Goal: Navigation & Orientation: Find specific page/section

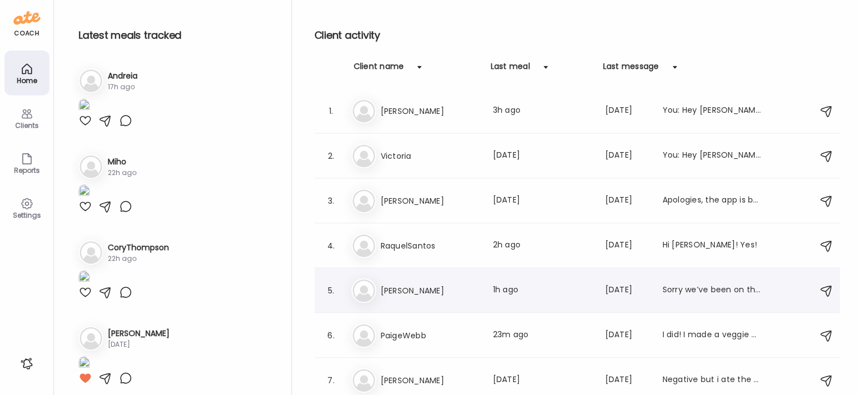
click at [407, 285] on h3 "[PERSON_NAME]" at bounding box center [430, 290] width 99 height 13
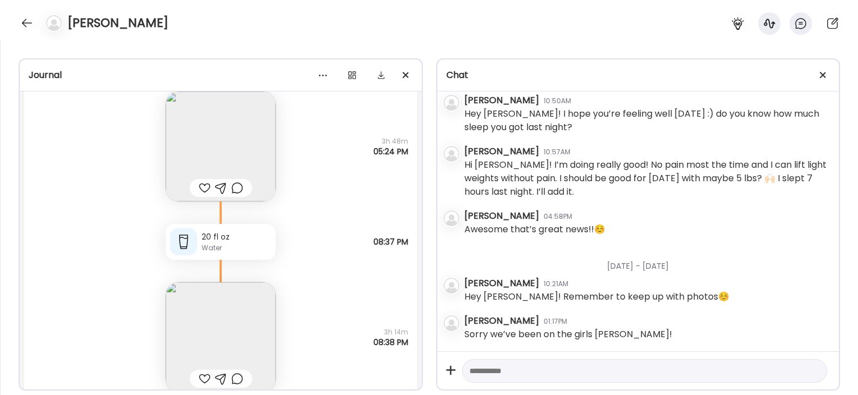
scroll to position [32725, 0]
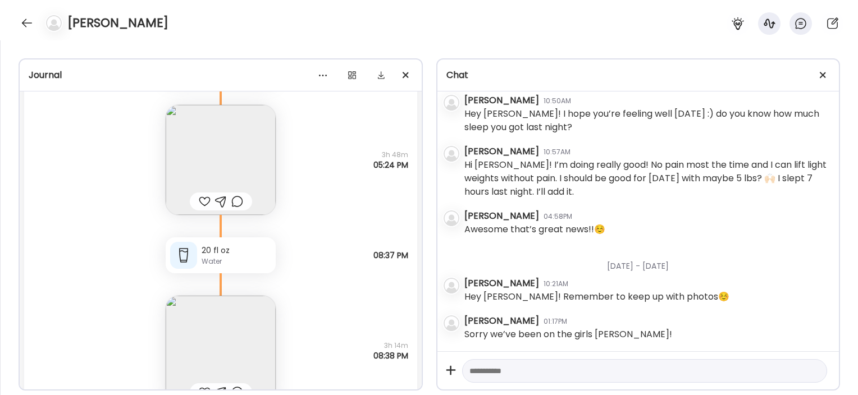
click at [202, 348] on img at bounding box center [221, 351] width 110 height 110
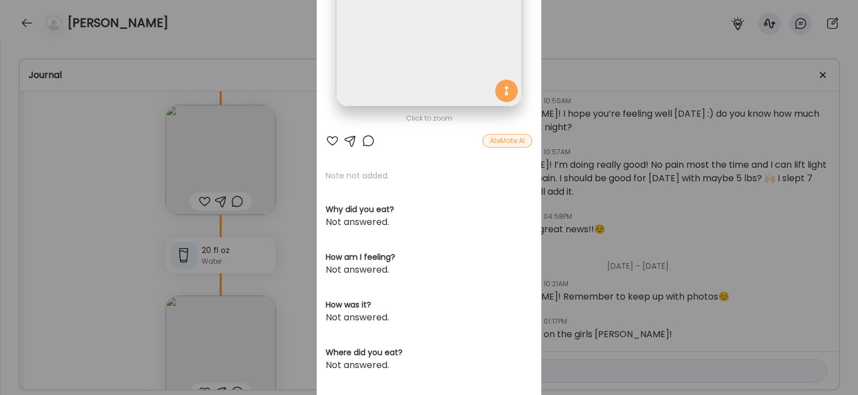
click at [301, 321] on div "Ate Coach Dashboard Wahoo! It’s official Take a moment to set up your Coach Pro…" at bounding box center [429, 197] width 858 height 395
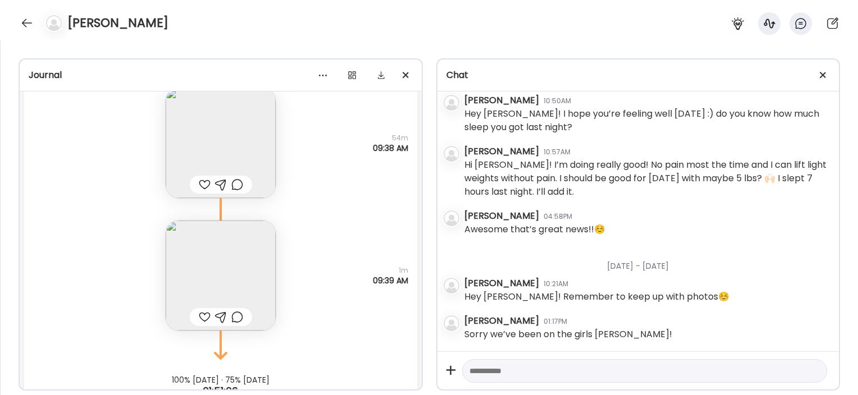
scroll to position [33796, 0]
click at [235, 258] on img at bounding box center [221, 275] width 110 height 110
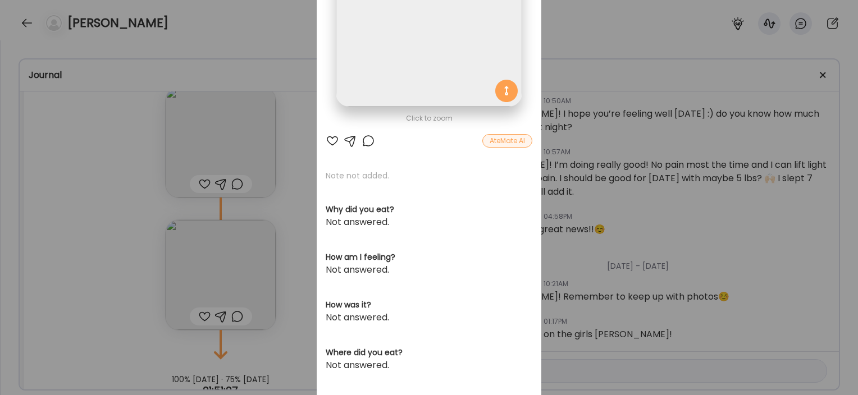
click at [121, 258] on div "Ate Coach Dashboard Wahoo! It’s official Take a moment to set up your Coach Pro…" at bounding box center [429, 197] width 858 height 395
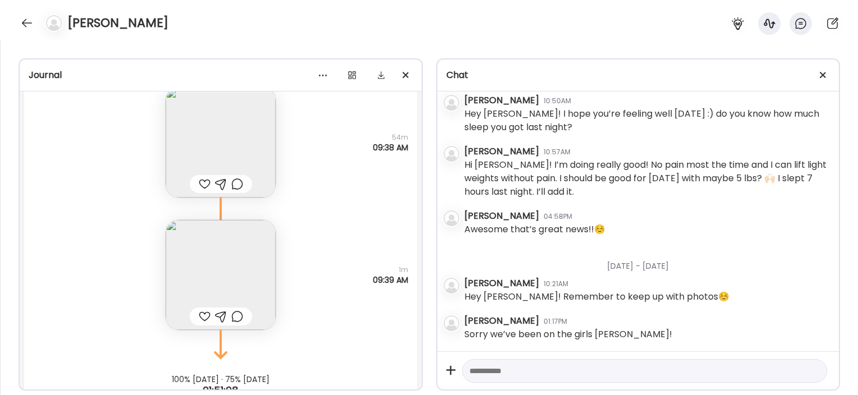
click at [215, 135] on img at bounding box center [221, 143] width 110 height 110
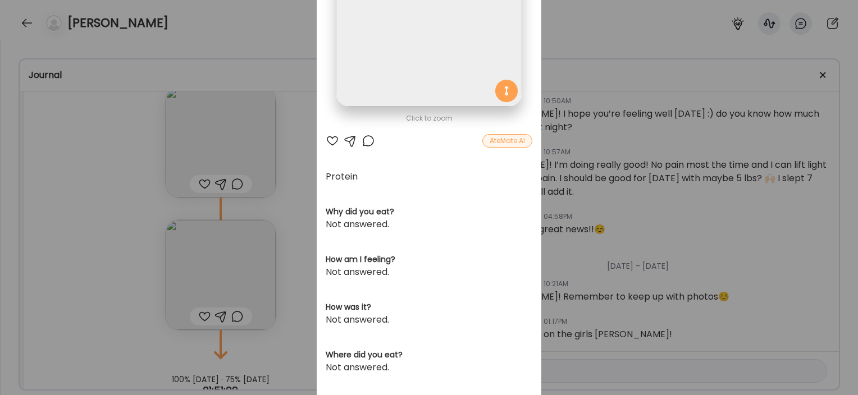
click at [76, 256] on div "Ate Coach Dashboard Wahoo! It’s official Take a moment to set up your Coach Pro…" at bounding box center [429, 197] width 858 height 395
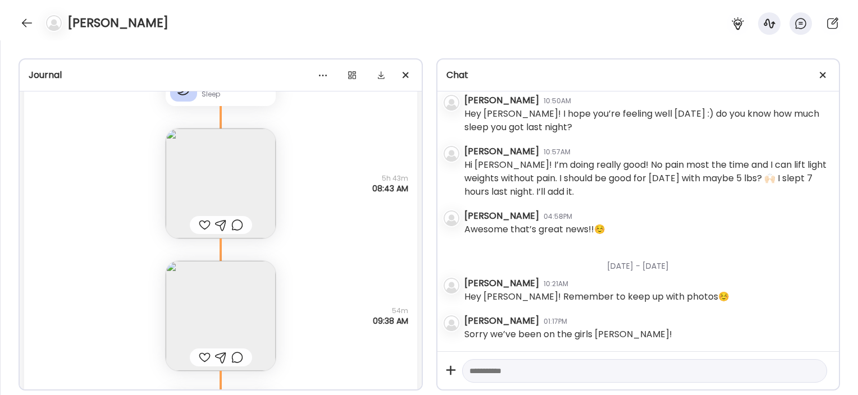
scroll to position [33621, 0]
click at [167, 211] on img at bounding box center [221, 185] width 110 height 110
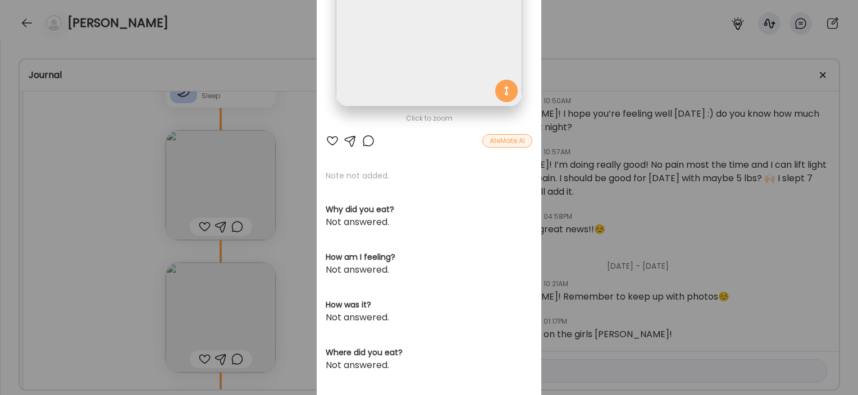
click at [74, 299] on div "Ate Coach Dashboard Wahoo! It’s official Take a moment to set up your Coach Pro…" at bounding box center [429, 197] width 858 height 395
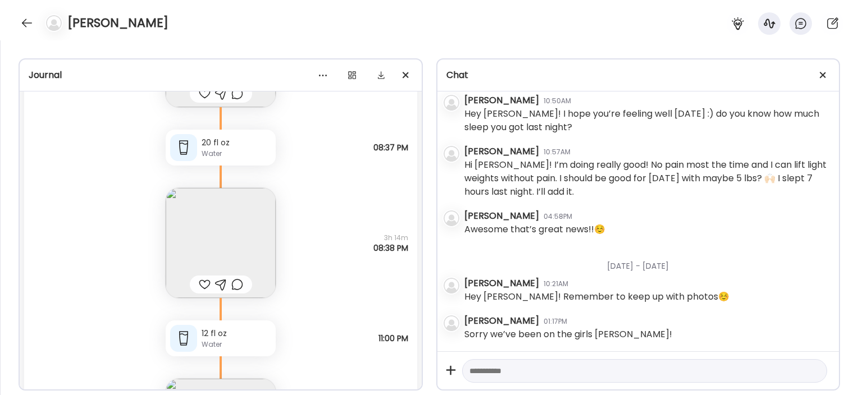
scroll to position [32834, 0]
click at [233, 234] on img at bounding box center [221, 242] width 110 height 110
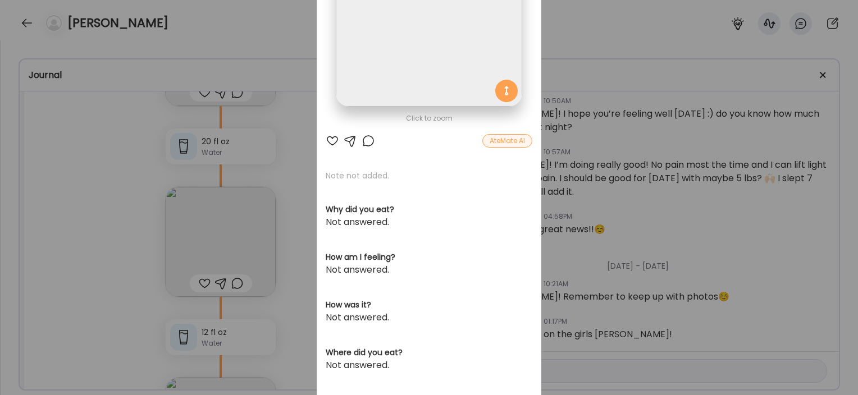
click at [293, 240] on div "Ate Coach Dashboard Wahoo! It’s official Take a moment to set up your Coach Pro…" at bounding box center [429, 197] width 858 height 395
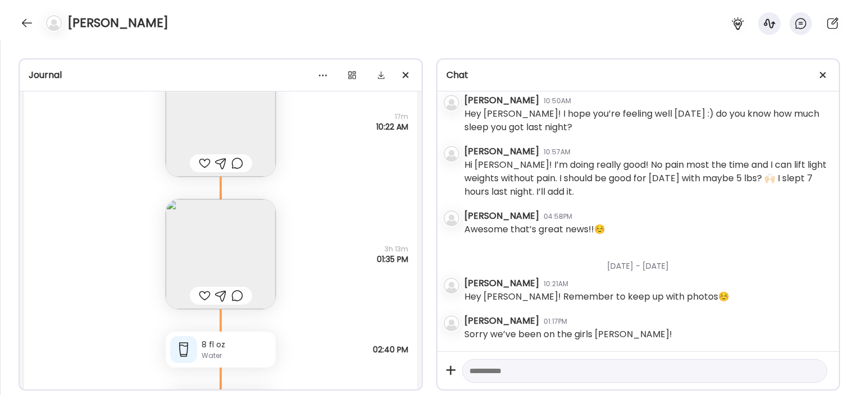
scroll to position [32440, 0]
click at [236, 258] on img at bounding box center [221, 254] width 110 height 110
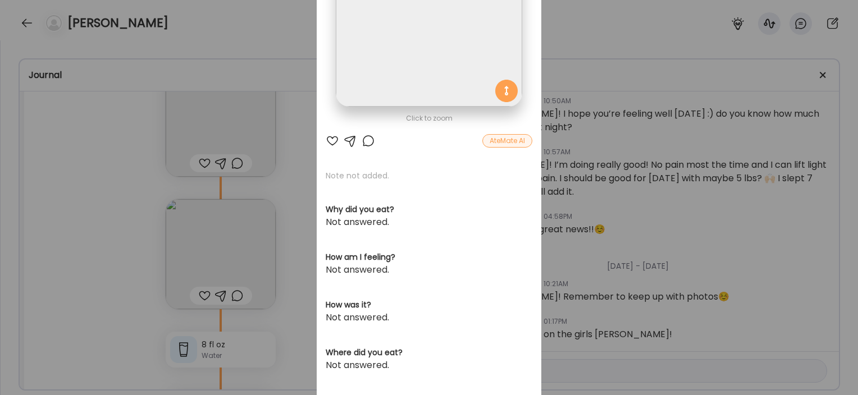
click at [317, 247] on div "Click to zoom AteMate AI Note not added. Why did you eat? Not answered. How am …" at bounding box center [429, 183] width 225 height 613
click at [300, 244] on div "Ate Coach Dashboard Wahoo! It’s official Take a moment to set up your Coach Pro…" at bounding box center [429, 197] width 858 height 395
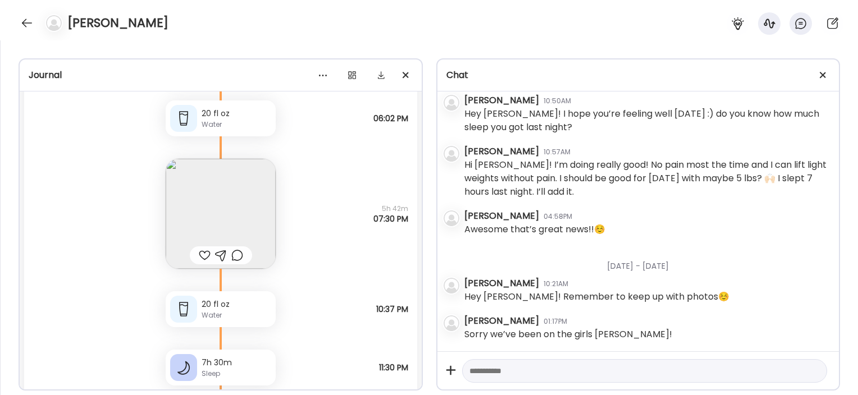
scroll to position [31618, 0]
click at [231, 208] on img at bounding box center [221, 214] width 110 height 110
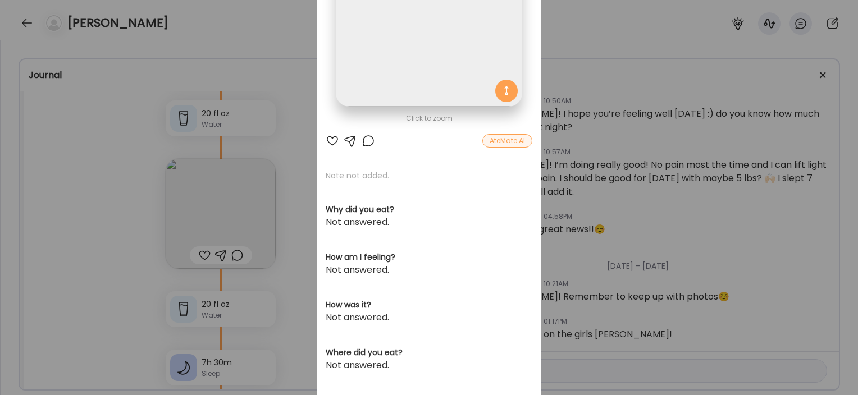
click at [106, 283] on div "Ate Coach Dashboard Wahoo! It’s official Take a moment to set up your Coach Pro…" at bounding box center [429, 197] width 858 height 395
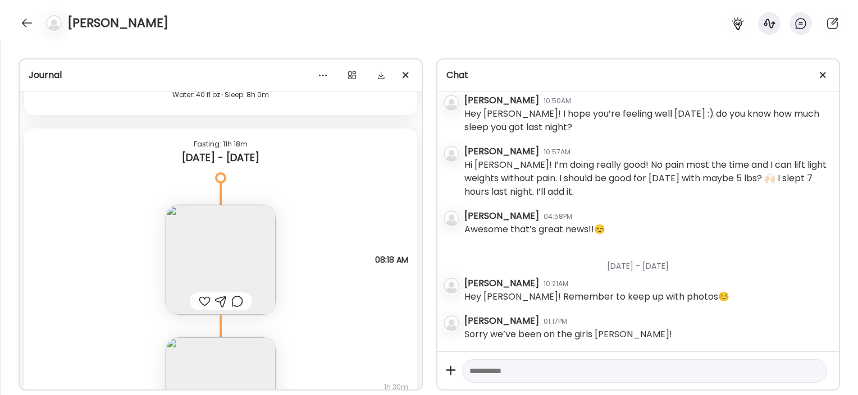
scroll to position [29553, 0]
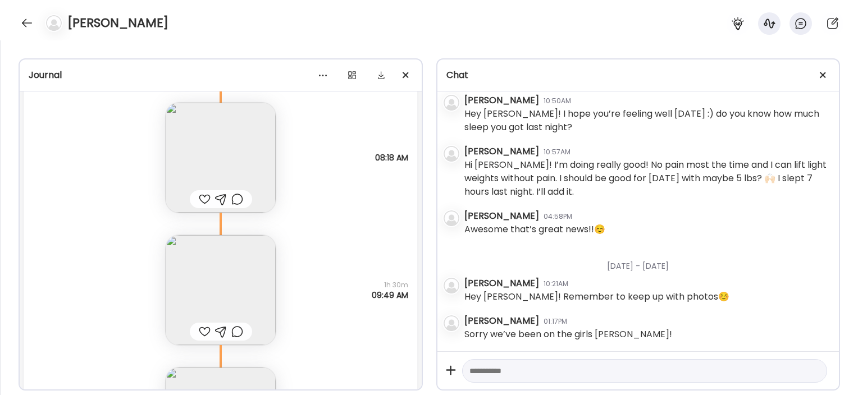
click at [180, 267] on img at bounding box center [221, 290] width 110 height 110
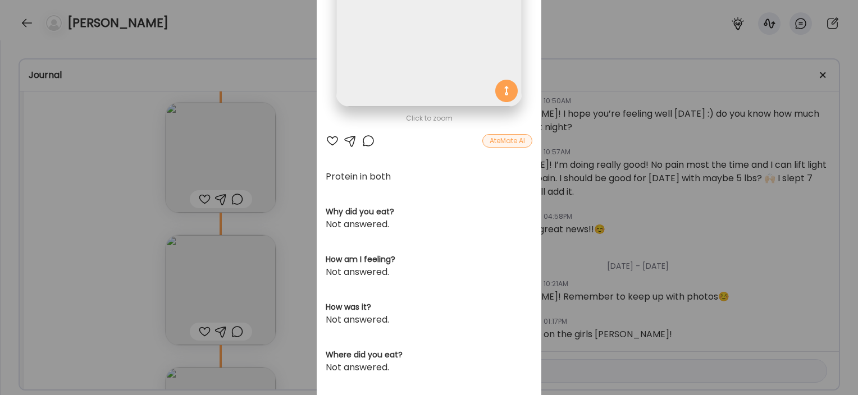
click at [117, 272] on div "Ate Coach Dashboard Wahoo! It’s official Take a moment to set up your Coach Pro…" at bounding box center [429, 197] width 858 height 395
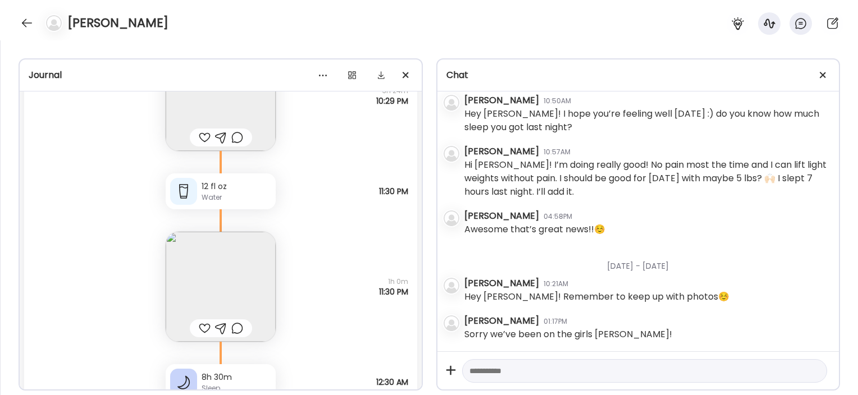
scroll to position [14248, 0]
click at [721, 43] on div "**********" at bounding box center [429, 217] width 858 height 355
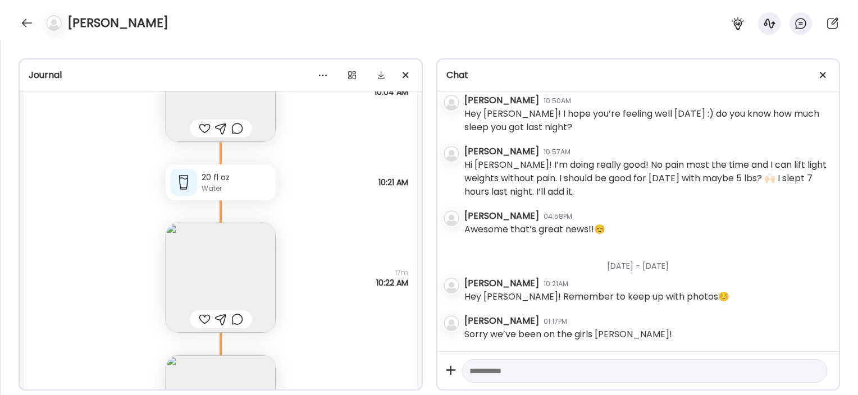
scroll to position [32284, 0]
